Goal: Task Accomplishment & Management: Manage account settings

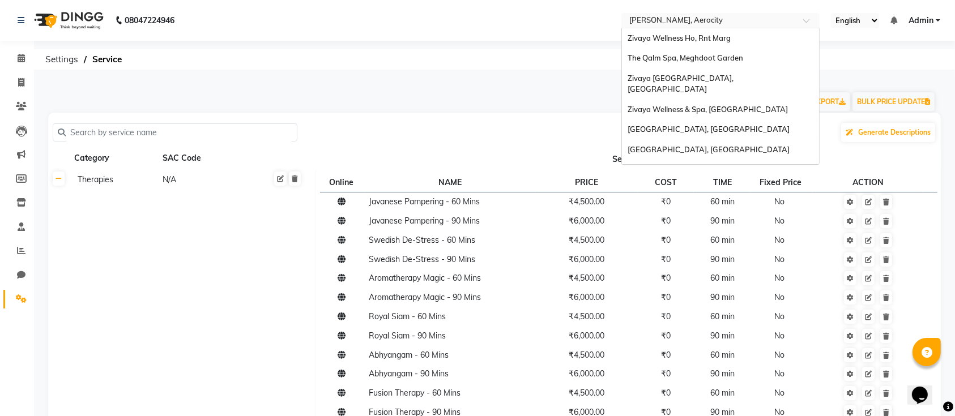
click at [711, 22] on input "text" at bounding box center [709, 21] width 164 height 11
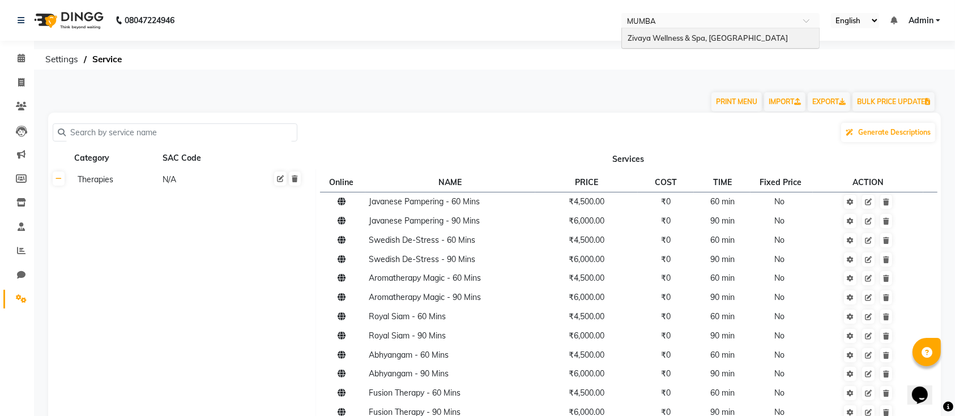
type input "MUMBAI"
click at [703, 40] on span "Zivaya Wellness & Spa, [GEOGRAPHIC_DATA]" at bounding box center [708, 37] width 160 height 9
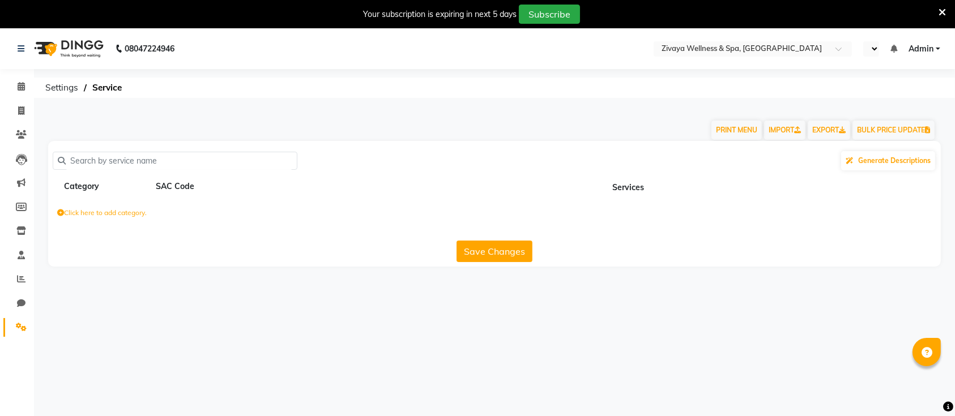
select select "en"
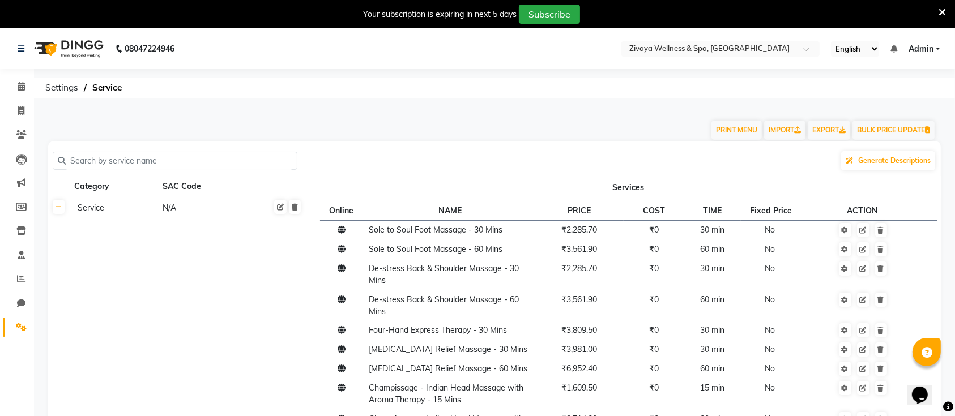
click at [167, 165] on input "text" at bounding box center [179, 161] width 227 height 18
type input "SWED"
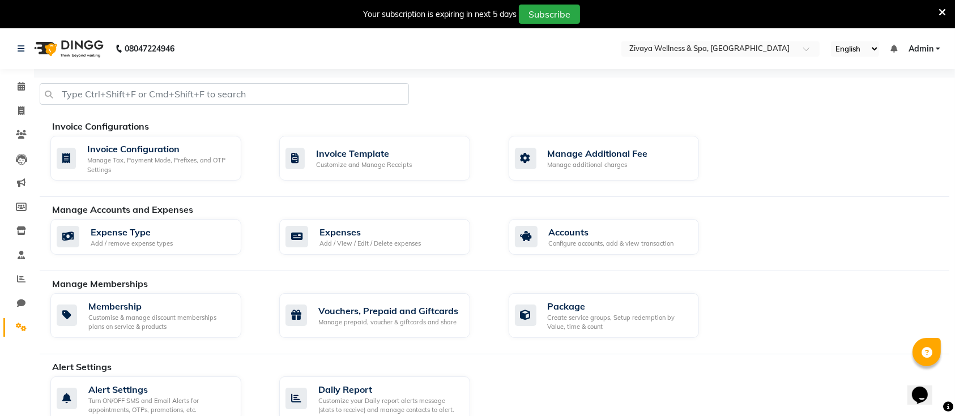
click at [942, 9] on icon at bounding box center [941, 12] width 7 height 10
